Goal: Task Accomplishment & Management: Use online tool/utility

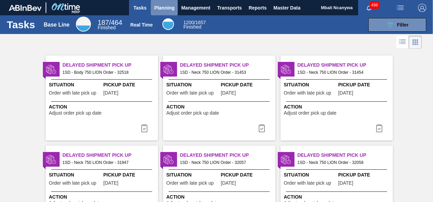
click at [171, 10] on span "Planning" at bounding box center [164, 8] width 20 height 8
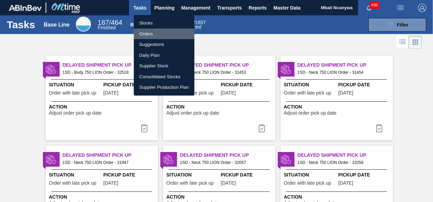
click at [163, 31] on li "Orders" at bounding box center [164, 34] width 61 height 11
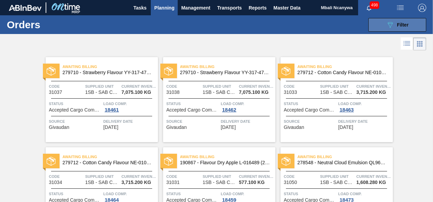
click at [382, 20] on button "089F7B8B-B2A5-4AFE-B5C0-19BA573D28AC Filter" at bounding box center [397, 25] width 58 height 14
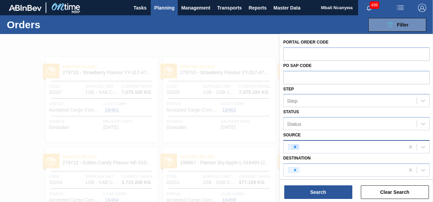
click at [295, 147] on icon at bounding box center [294, 147] width 5 height 5
click at [295, 168] on icon at bounding box center [294, 170] width 5 height 5
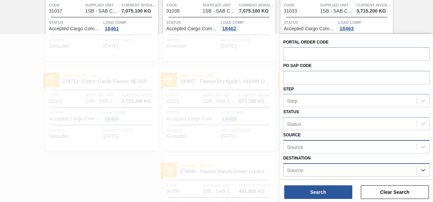
click at [295, 168] on div "Source" at bounding box center [295, 170] width 16 height 6
type input "1"
type input "CHAM"
click at [102, 187] on div at bounding box center [216, 135] width 433 height 202
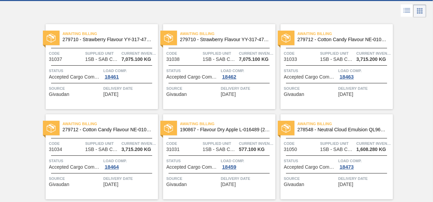
scroll to position [0, 0]
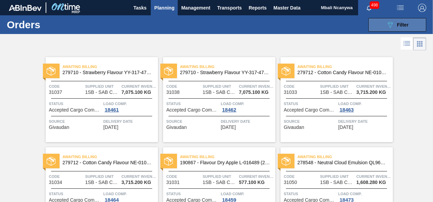
click at [380, 18] on button "089F7B8B-B2A5-4AFE-B5C0-19BA573D28AC Filter" at bounding box center [397, 25] width 58 height 14
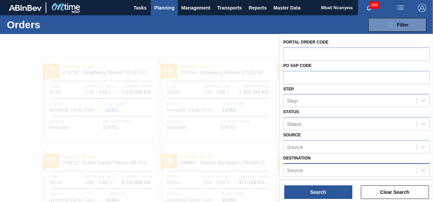
scroll to position [145, 0]
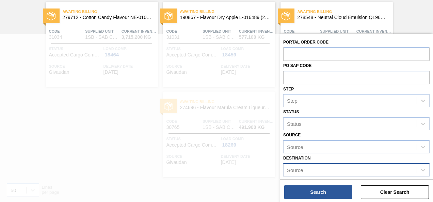
click at [362, 156] on div "Destination Source" at bounding box center [356, 164] width 146 height 23
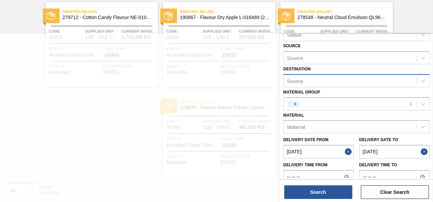
scroll to position [95, 0]
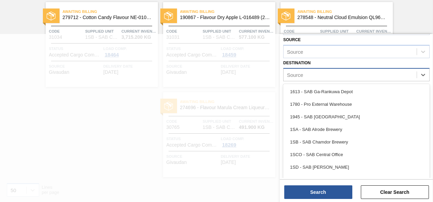
click at [357, 76] on div "Source" at bounding box center [349, 75] width 133 height 10
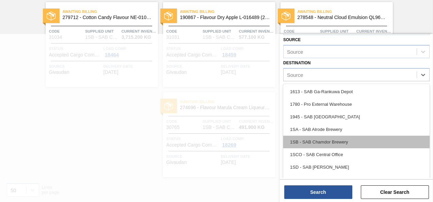
click at [333, 141] on div "1SB - SAB Chamdor Brewery" at bounding box center [356, 142] width 146 height 13
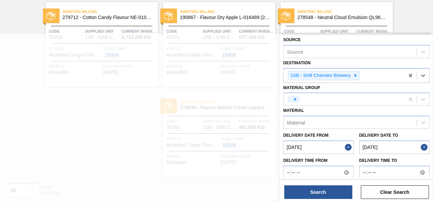
drag, startPoint x: 294, startPoint y: 99, endPoint x: 425, endPoint y: 147, distance: 138.8
click at [425, 147] on div "Portal Order Code PO SAP Code Step Step Status Status Source Source Destination…" at bounding box center [356, 66] width 153 height 255
click at [425, 147] on button "Close" at bounding box center [424, 147] width 9 height 14
click at [349, 146] on button "Close" at bounding box center [348, 147] width 9 height 14
click at [294, 100] on icon at bounding box center [294, 99] width 5 height 5
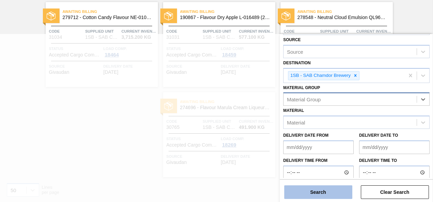
click at [317, 191] on button "Search" at bounding box center [318, 192] width 68 height 14
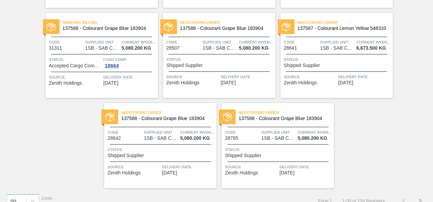
scroll to position [1401, 0]
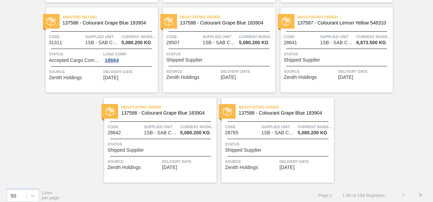
click at [260, 150] on div "Status Shipped Supplier" at bounding box center [278, 147] width 107 height 12
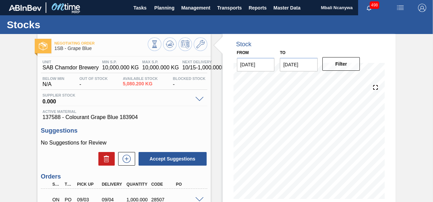
click at [424, 116] on div "Negotiating Order 1SB - Grape Blue Unit SAB Chamdor Brewery MIN S.P. 10,000.000…" at bounding box center [216, 190] width 433 height 312
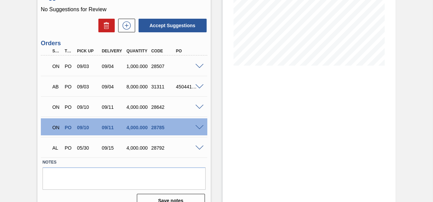
scroll to position [135, 0]
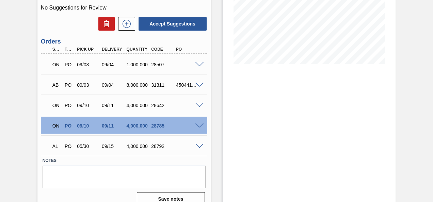
click at [196, 145] on span at bounding box center [199, 146] width 8 height 5
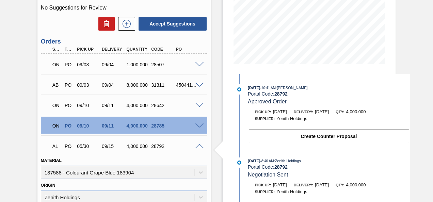
click at [198, 146] on span at bounding box center [199, 146] width 8 height 5
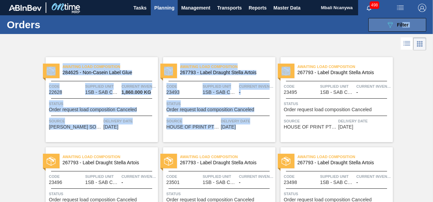
drag, startPoint x: 421, startPoint y: 102, endPoint x: 401, endPoint y: 26, distance: 78.4
click at [401, 26] on main "Tasks Planning Management Transports Reports Master Data Mbali Ncanywa 498 Mark…" at bounding box center [216, 101] width 433 height 202
click at [401, 26] on span "Filter" at bounding box center [402, 24] width 12 height 5
